Goal: Download file/media

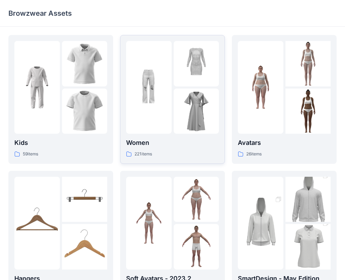
click at [132, 115] on div at bounding box center [149, 87] width 46 height 93
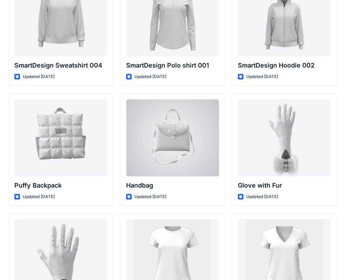
scroll to position [5447, 0]
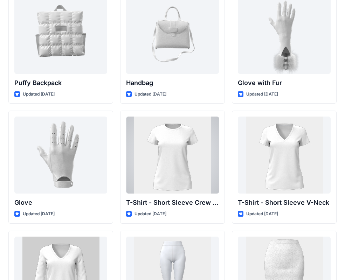
click at [220, 182] on div "T-Shirt - Short Sleeve Crew Neck Updated [DATE]" at bounding box center [172, 167] width 105 height 113
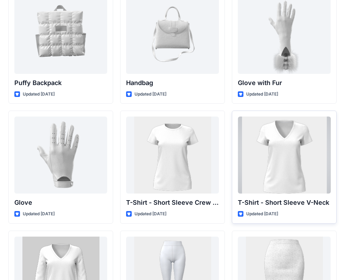
click at [248, 176] on div at bounding box center [284, 155] width 93 height 77
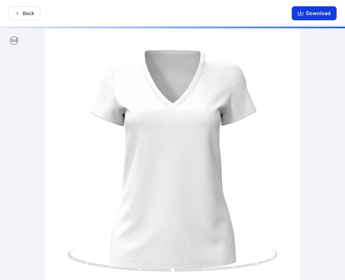
click at [304, 18] on button "Download" at bounding box center [314, 13] width 45 height 14
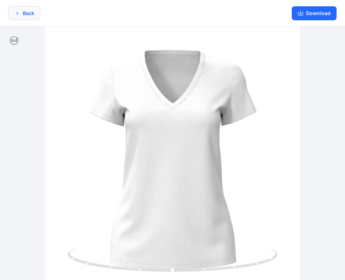
click at [32, 14] on button "Back" at bounding box center [24, 13] width 32 height 14
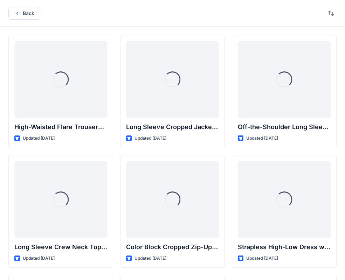
scroll to position [5447, 0]
